Goal: Use online tool/utility: Utilize a website feature to perform a specific function

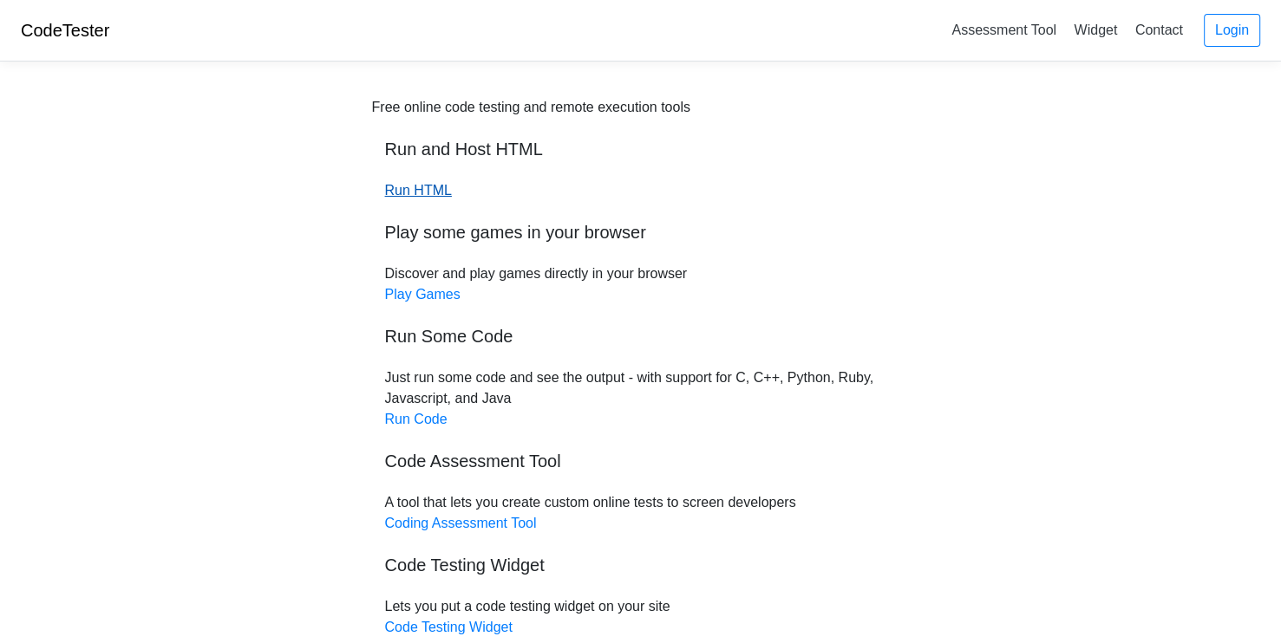
click at [421, 198] on link "Run HTML" at bounding box center [418, 190] width 67 height 15
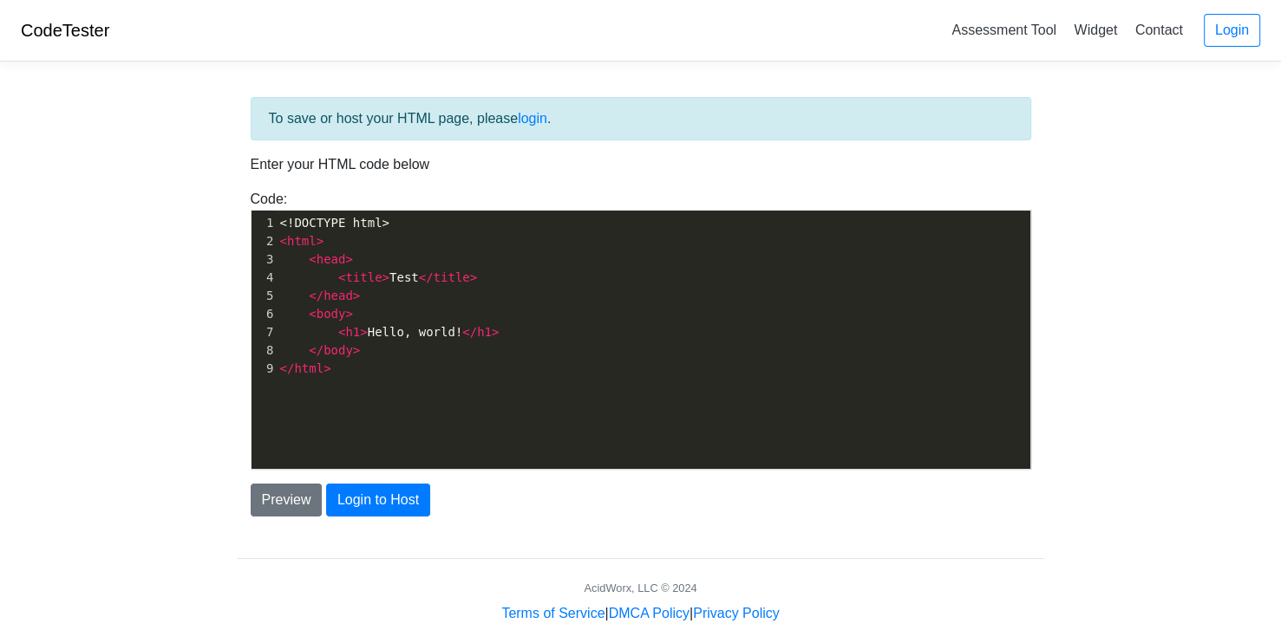
scroll to position [6, 0]
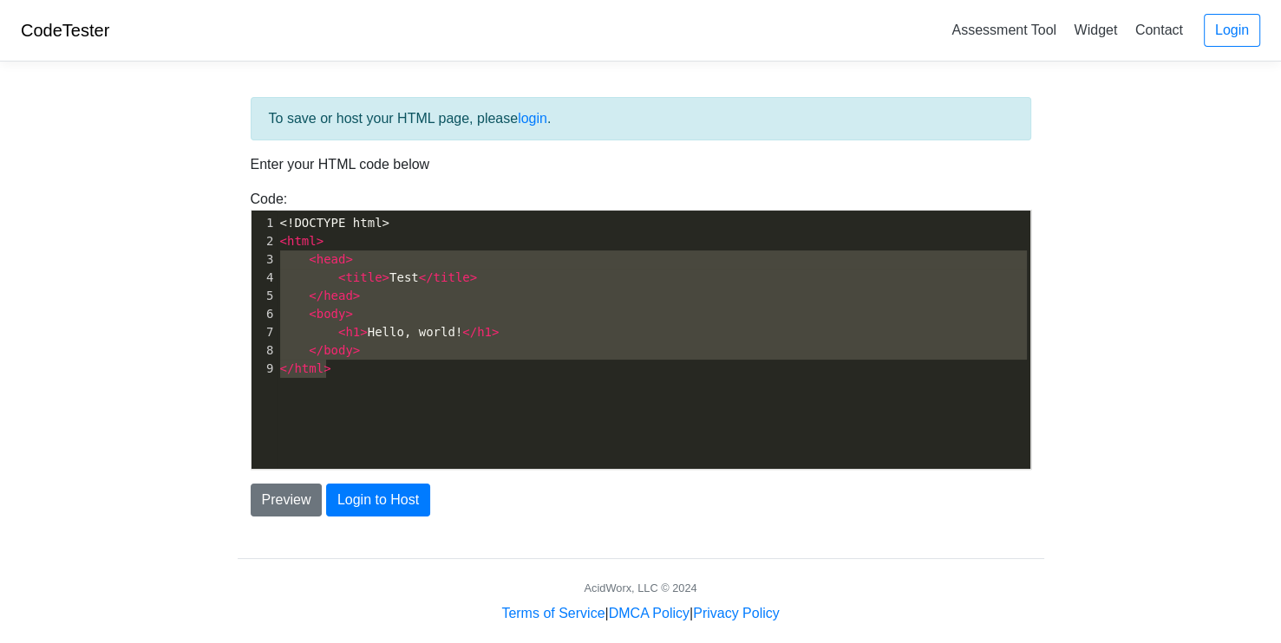
type textarea "<!DOCTYPE html> <html> <head> <title>Test</title> </head> <body> <h1>Hello, wor…"
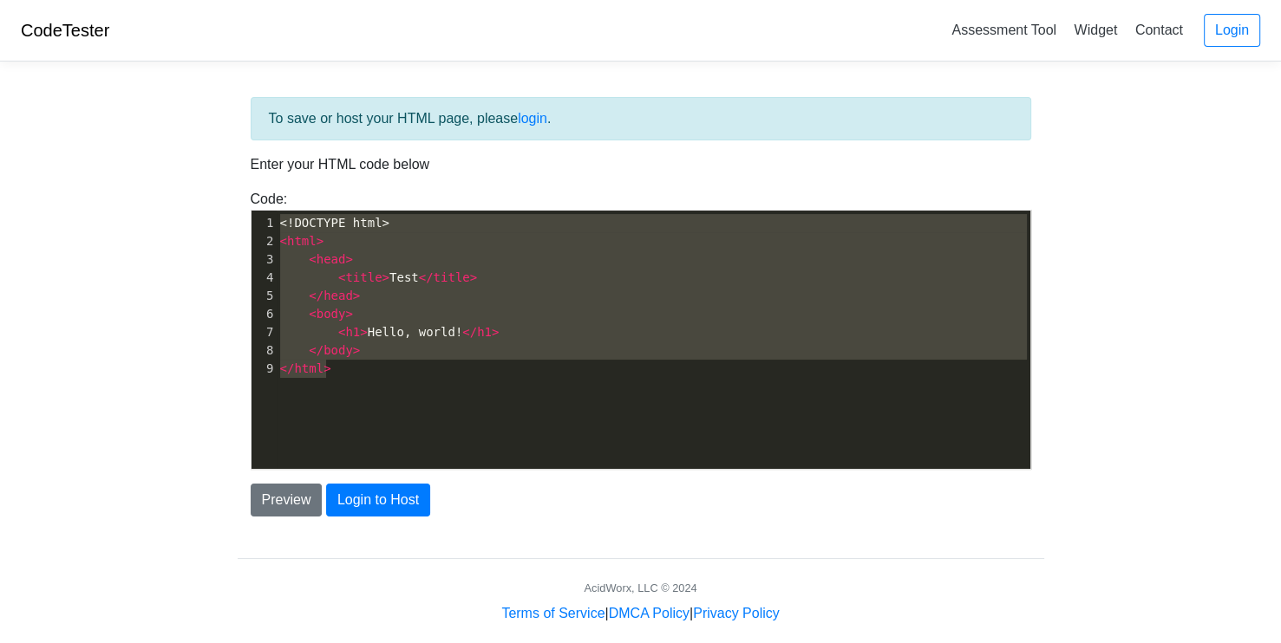
drag, startPoint x: 420, startPoint y: 380, endPoint x: 171, endPoint y: 204, distance: 304.8
click at [171, 204] on body "CodeTester Assessment Tool Widget Contact Login To save or host your HTML page,…" at bounding box center [640, 312] width 1281 height 624
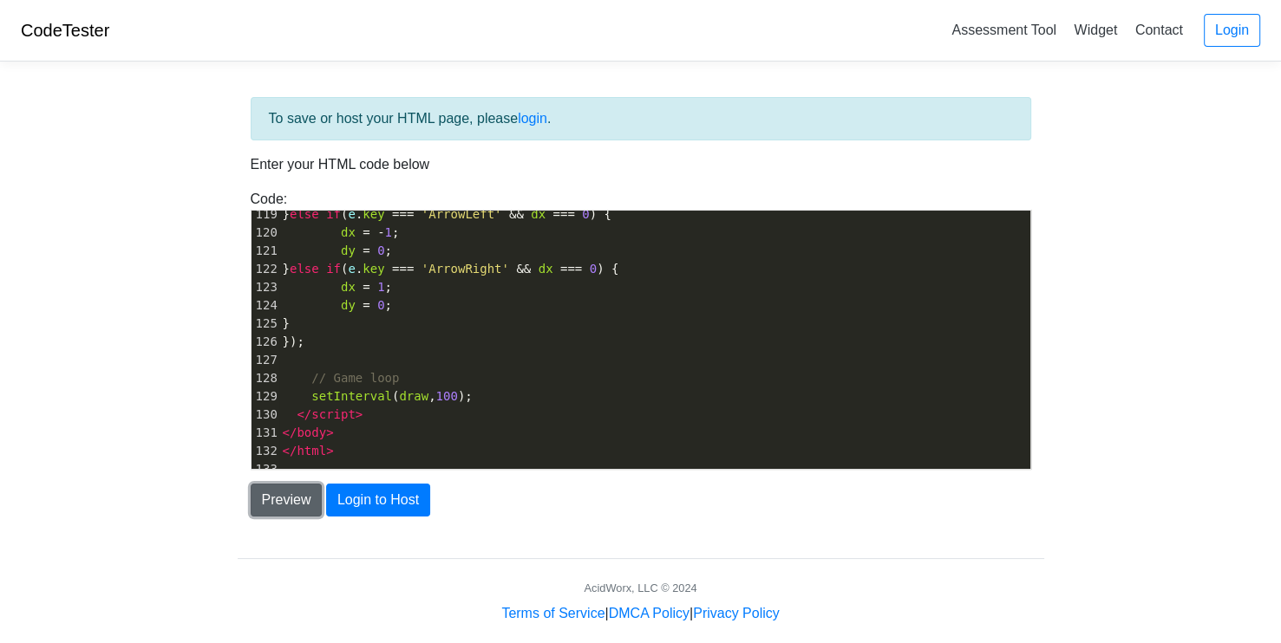
click at [290, 494] on button "Preview" at bounding box center [287, 500] width 72 height 33
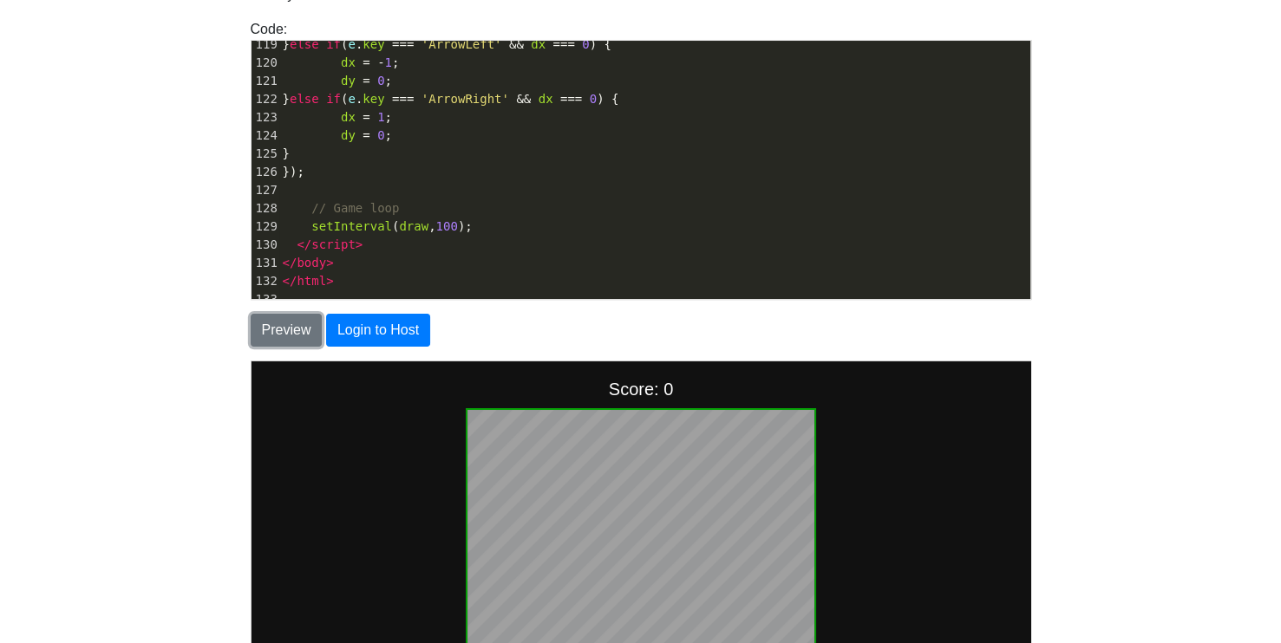
scroll to position [386, 0]
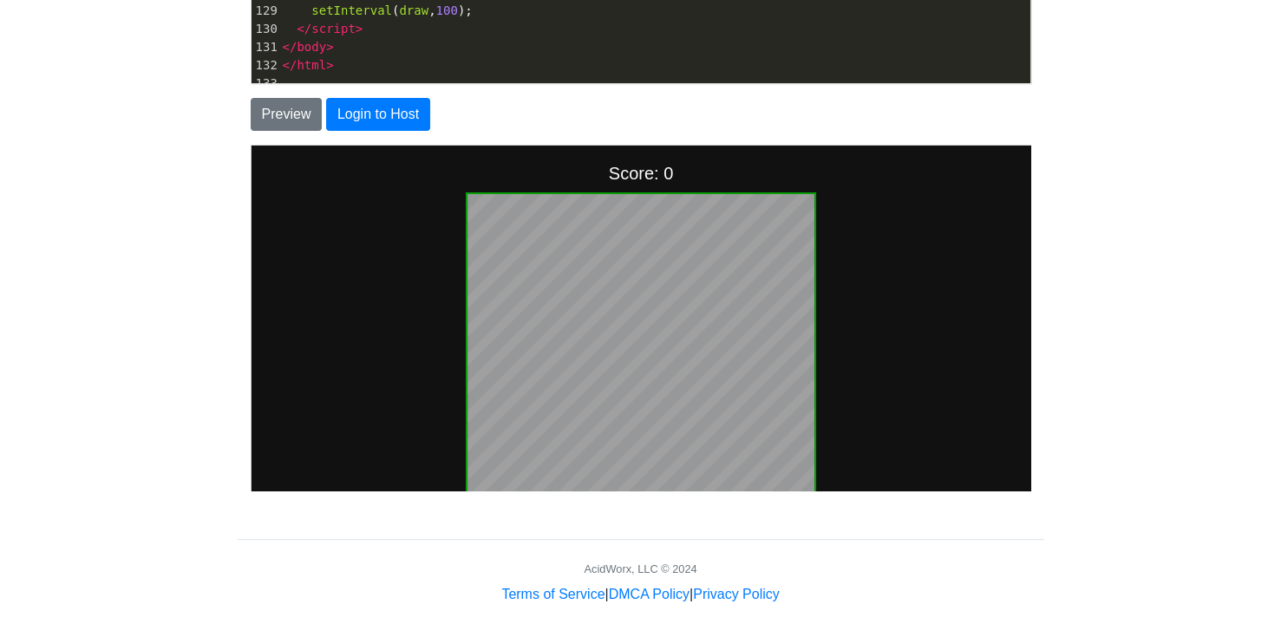
click at [448, 319] on body "🐍 Snake Game Score: 0" at bounding box center [639, 317] width 779 height 345
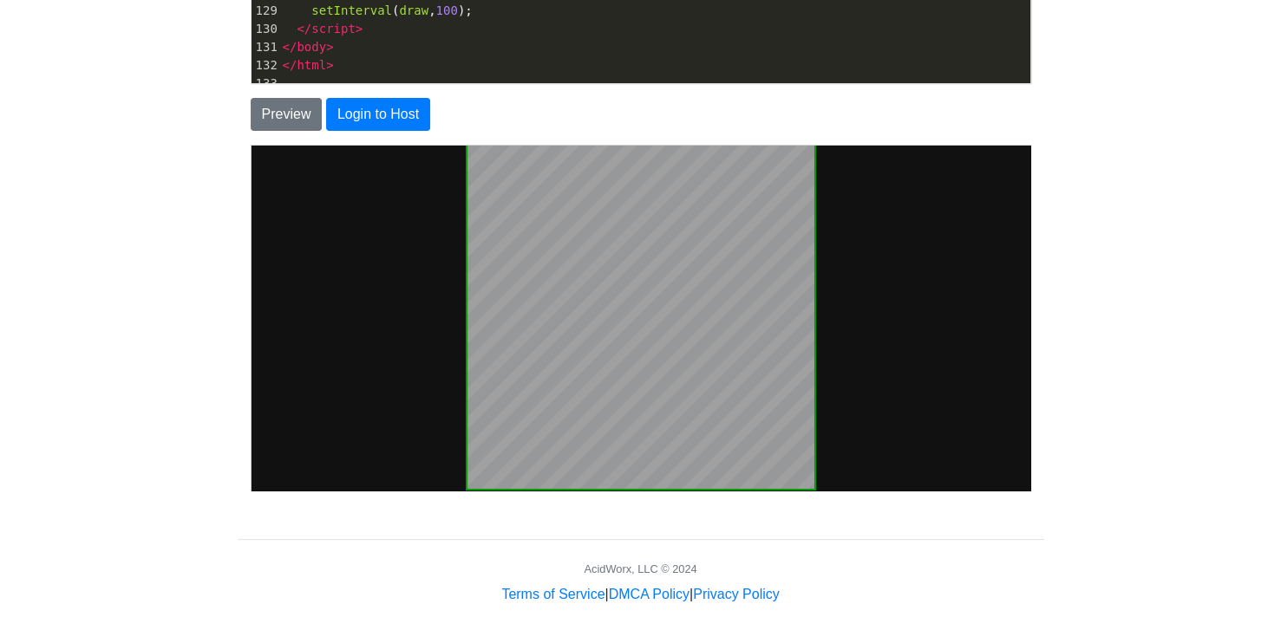
click at [365, 354] on body "🐍 Snake Game Score: 0" at bounding box center [639, 266] width 779 height 345
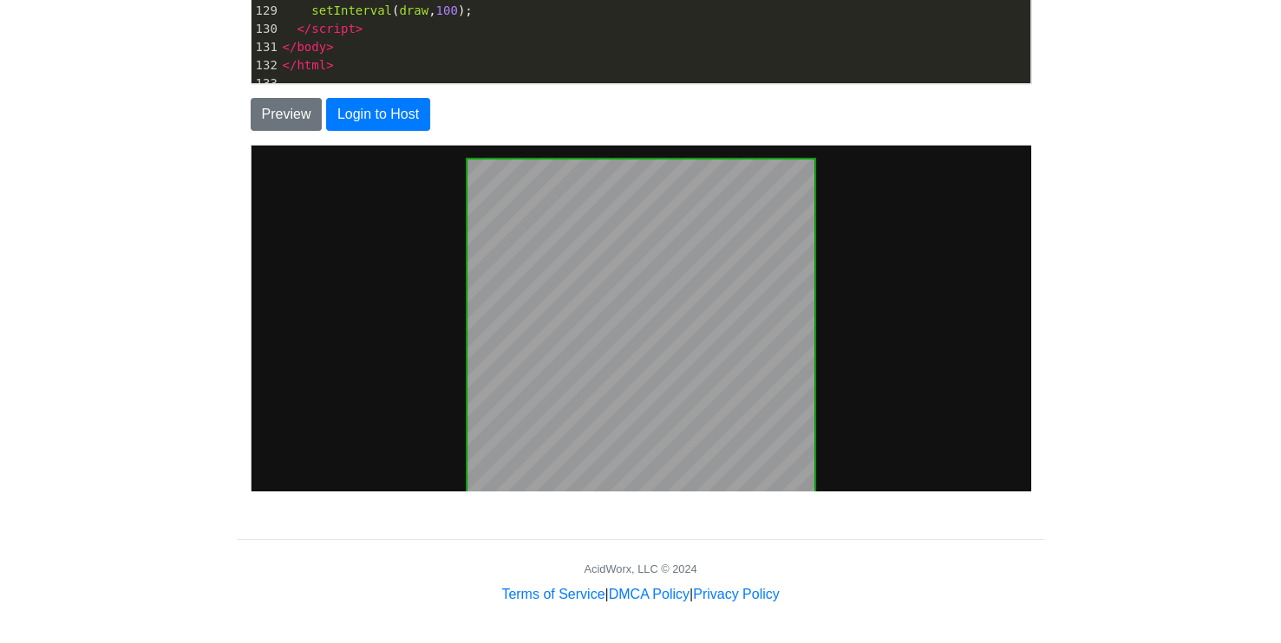
scroll to position [0, 0]
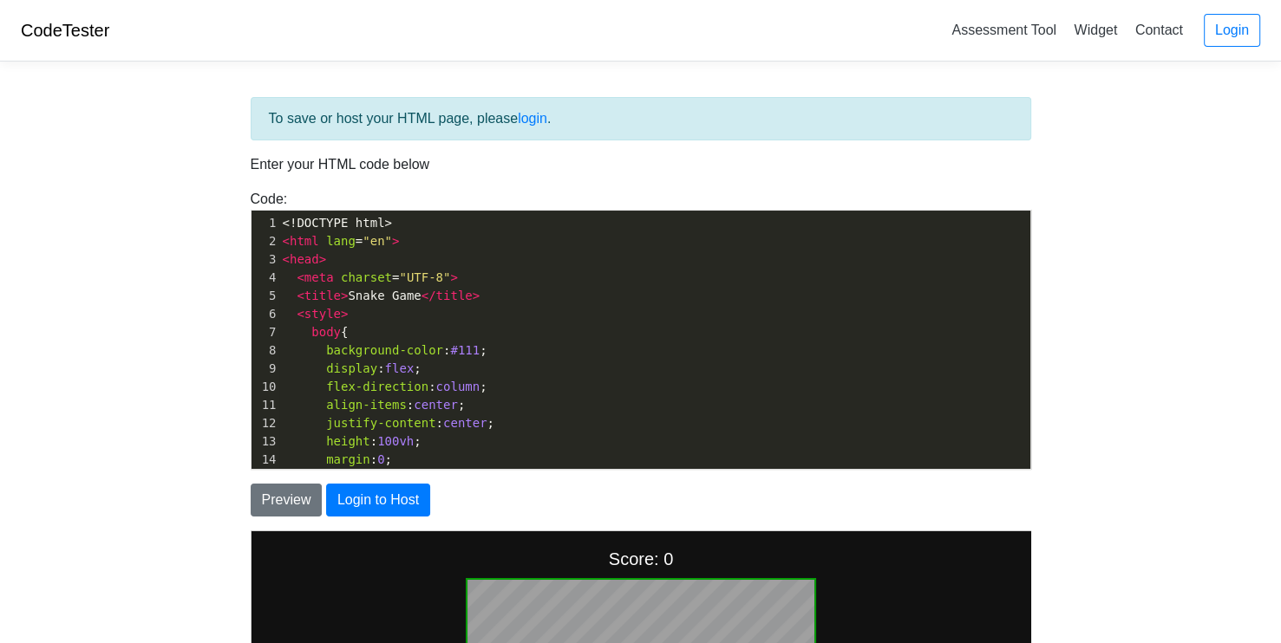
click at [936, 269] on pre "< meta charset = "UTF-8" >" at bounding box center [654, 278] width 751 height 18
